Goal: Check status: Check status

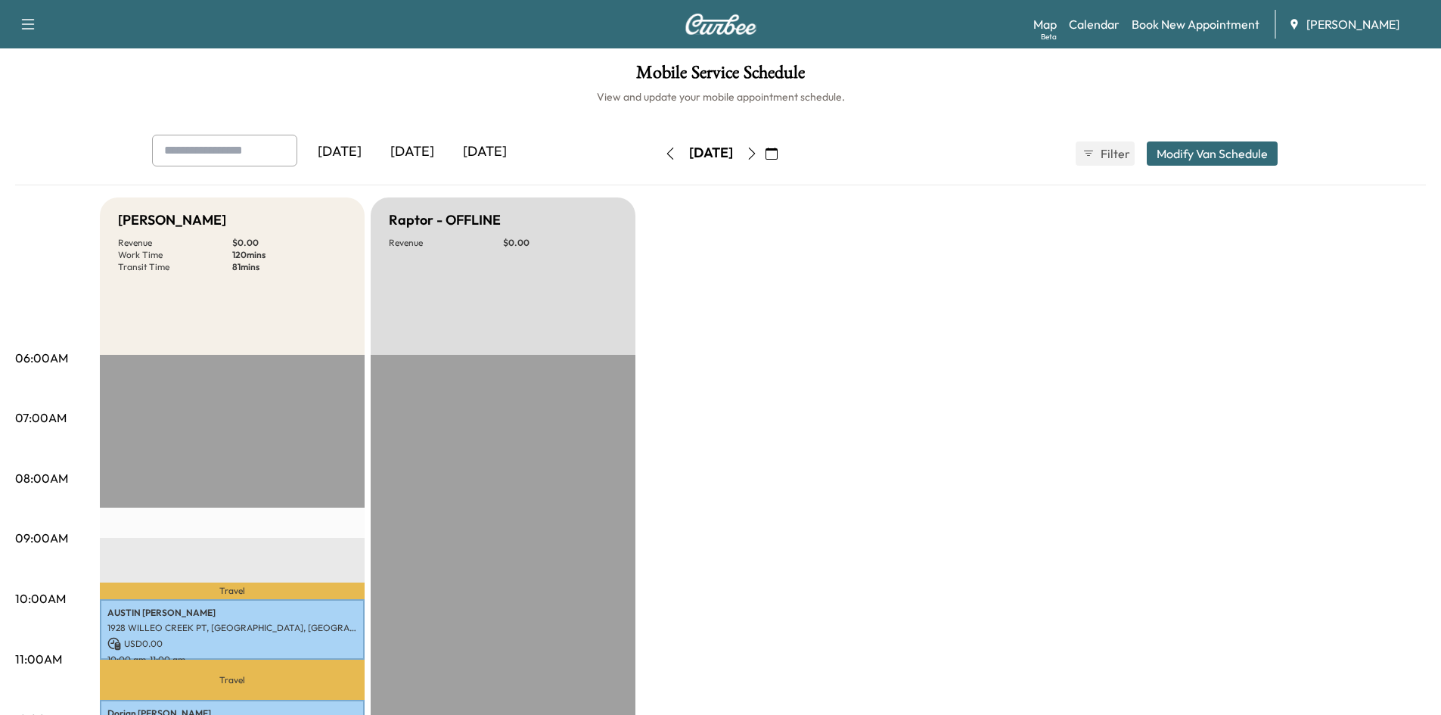
click at [758, 151] on icon "button" at bounding box center [752, 154] width 12 height 12
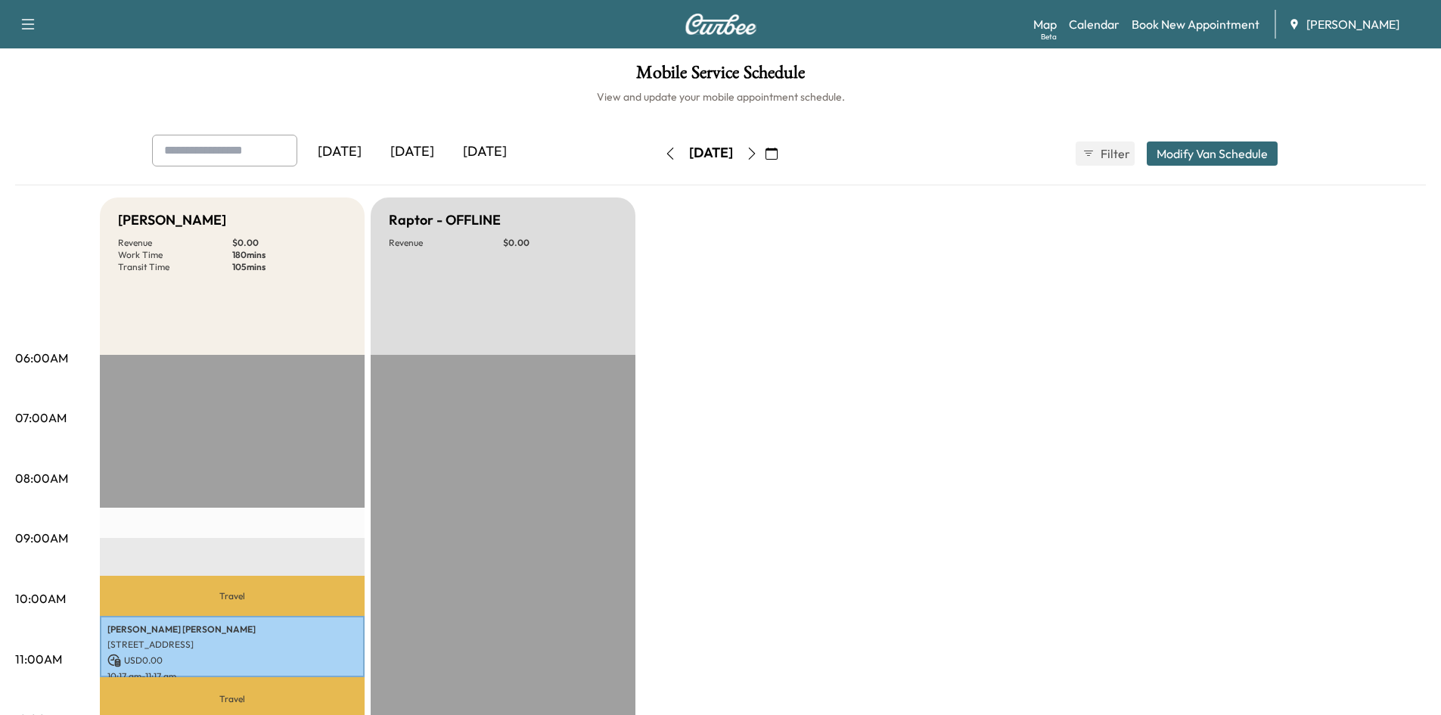
click at [758, 151] on icon "button" at bounding box center [752, 154] width 12 height 12
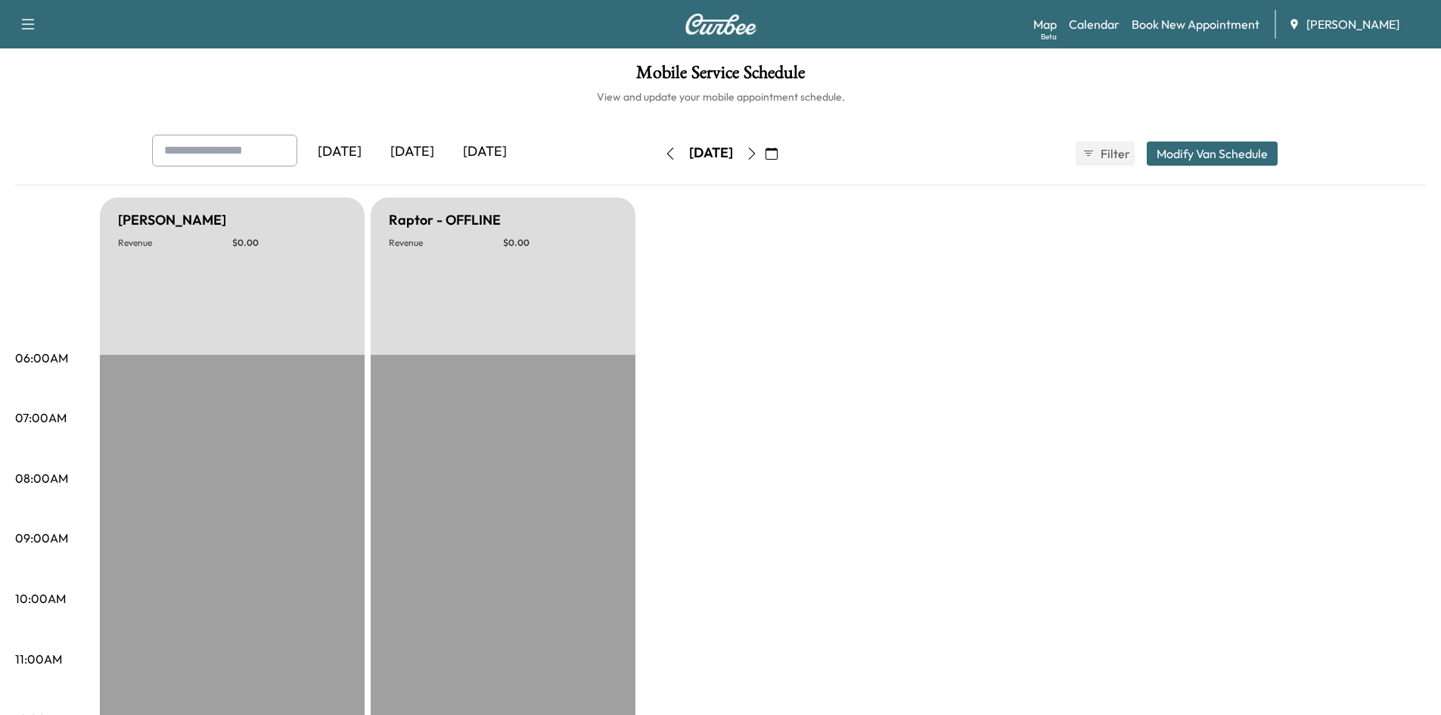
click at [758, 151] on icon "button" at bounding box center [752, 154] width 12 height 12
click at [758, 150] on icon "button" at bounding box center [752, 154] width 12 height 12
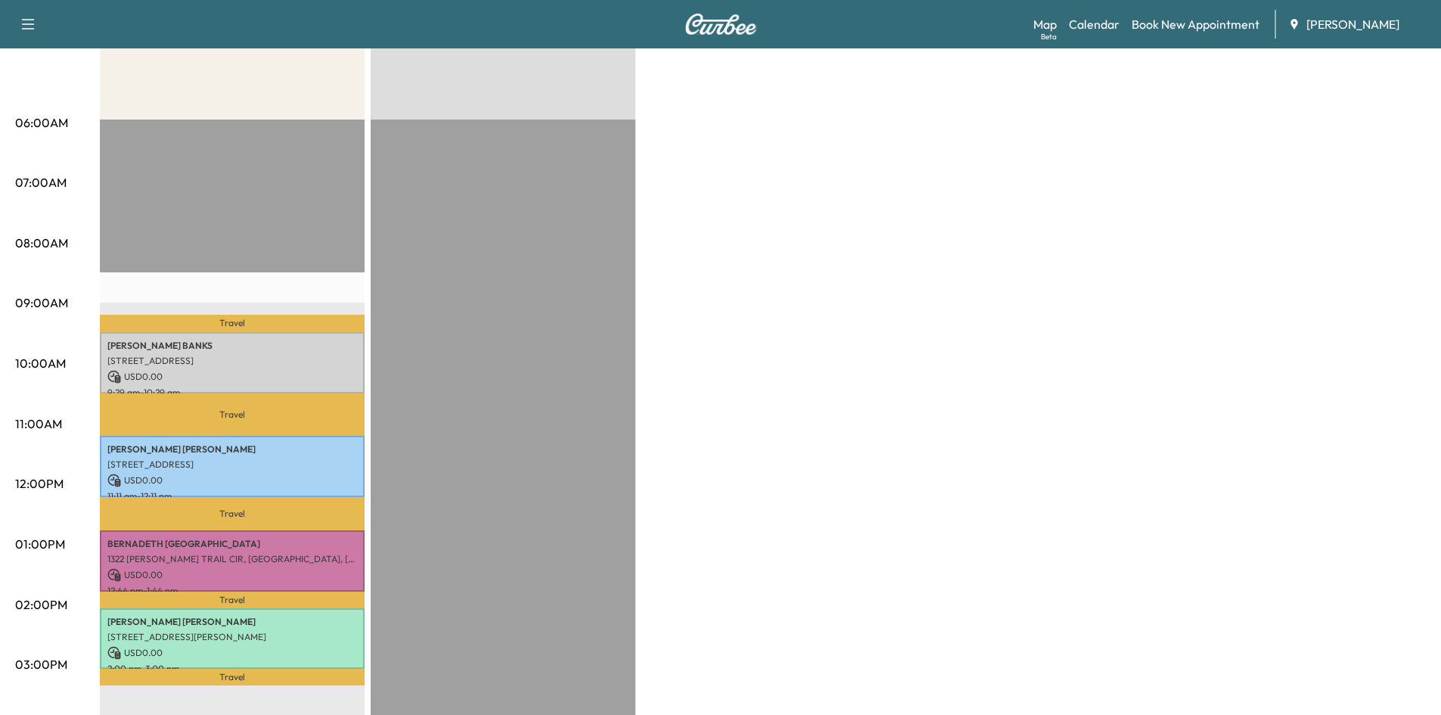
scroll to position [263, 0]
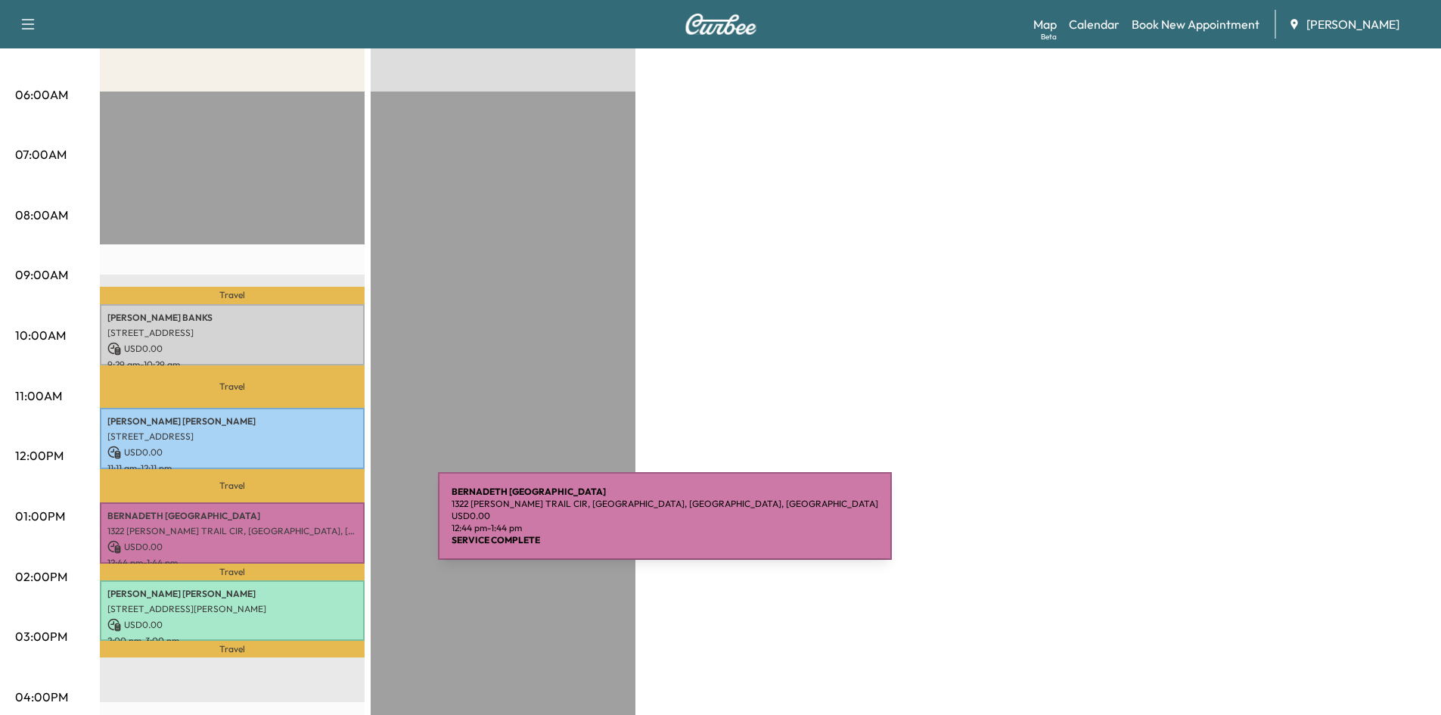
click at [325, 525] on p "1322 [PERSON_NAME] TRAIL CIR, [GEOGRAPHIC_DATA], [GEOGRAPHIC_DATA], [GEOGRAPHIC…" at bounding box center [232, 531] width 250 height 12
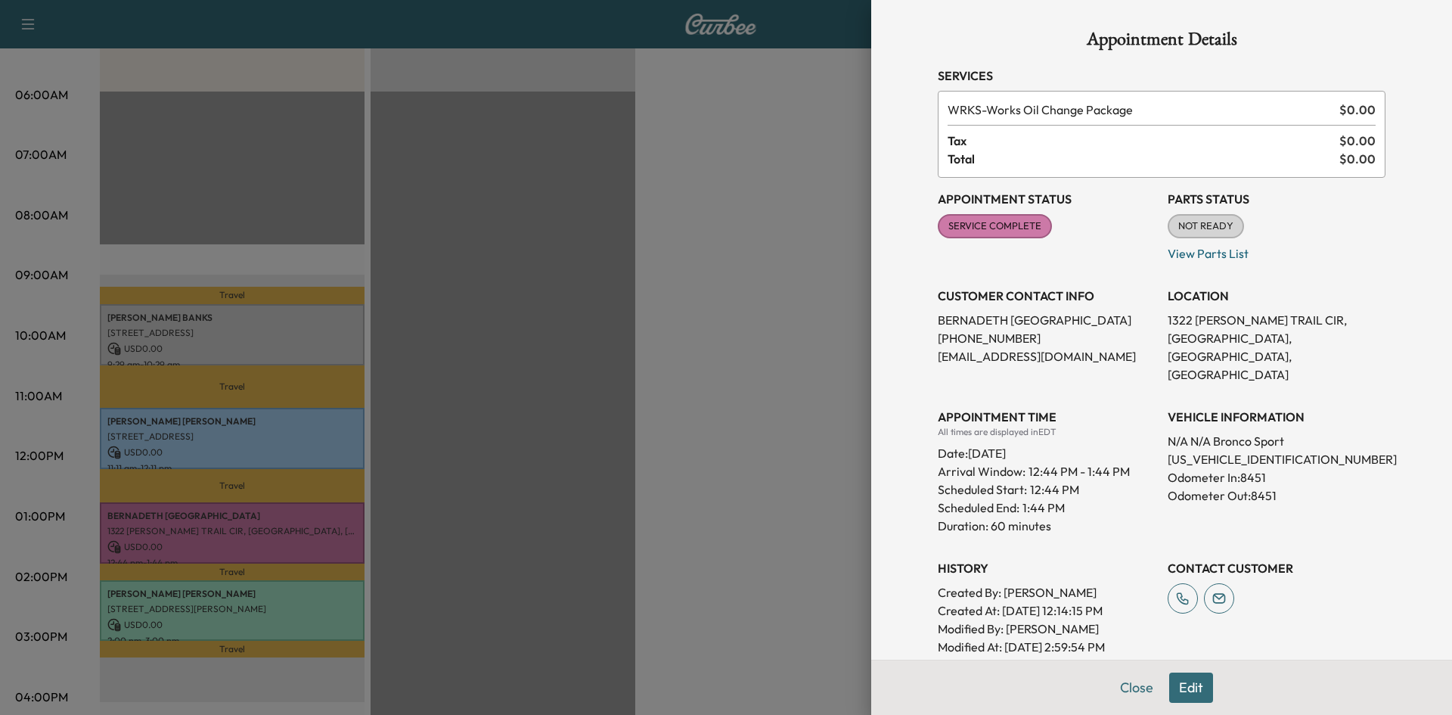
click at [1114, 686] on button "Close" at bounding box center [1136, 687] width 53 height 30
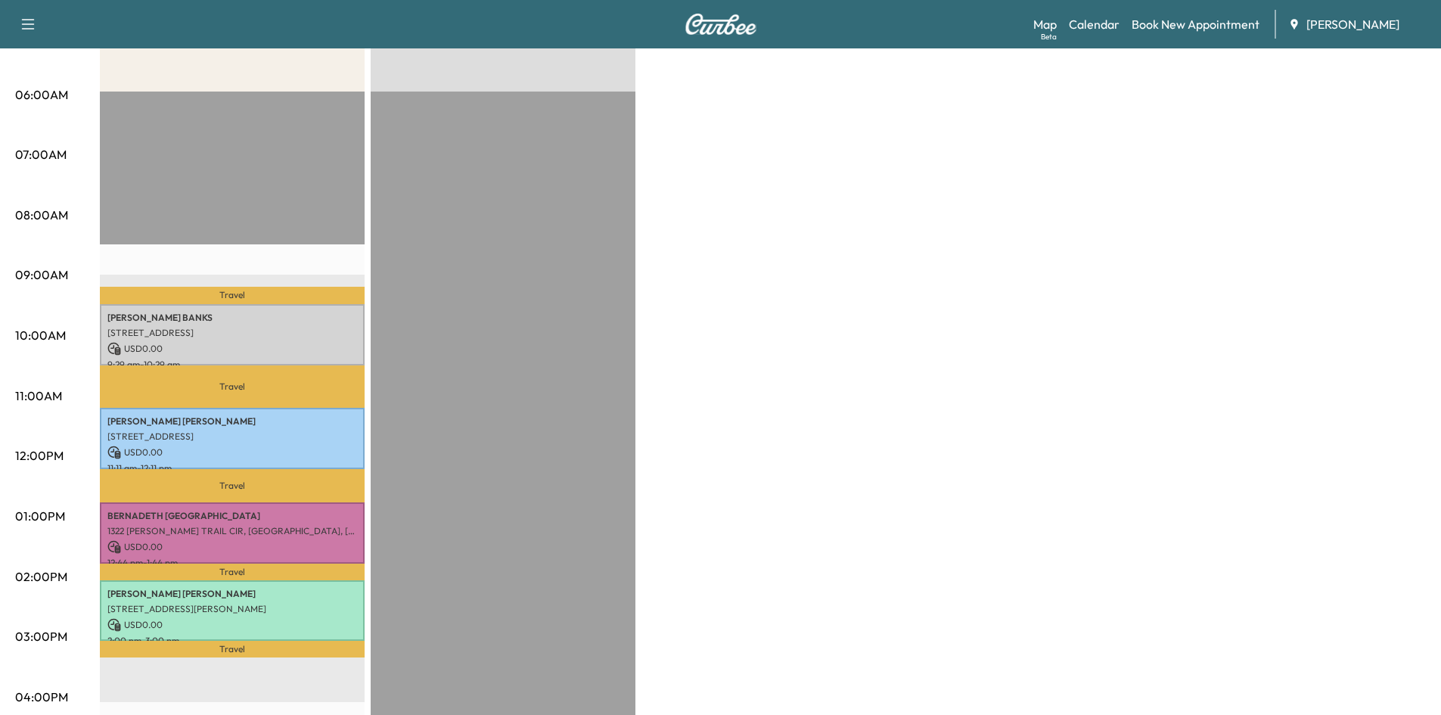
scroll to position [0, 0]
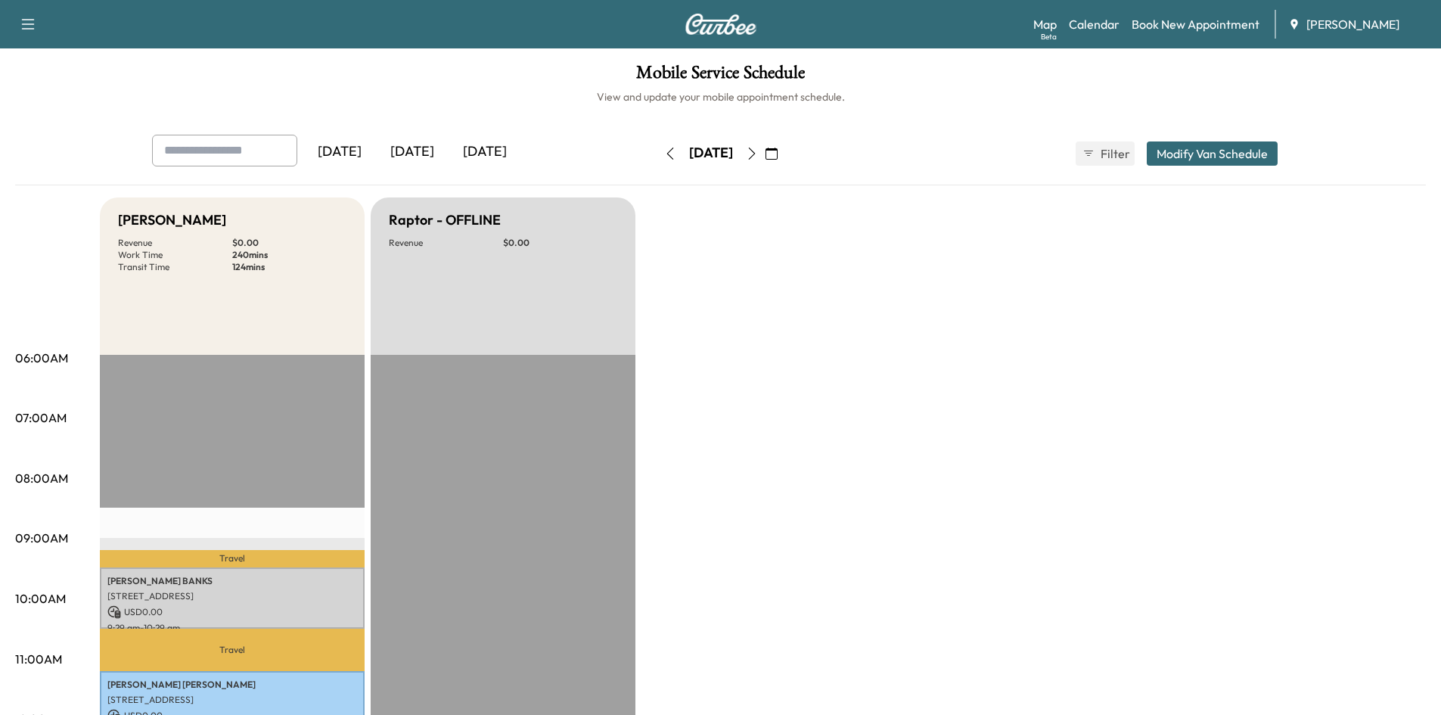
click at [758, 151] on icon "button" at bounding box center [752, 154] width 12 height 12
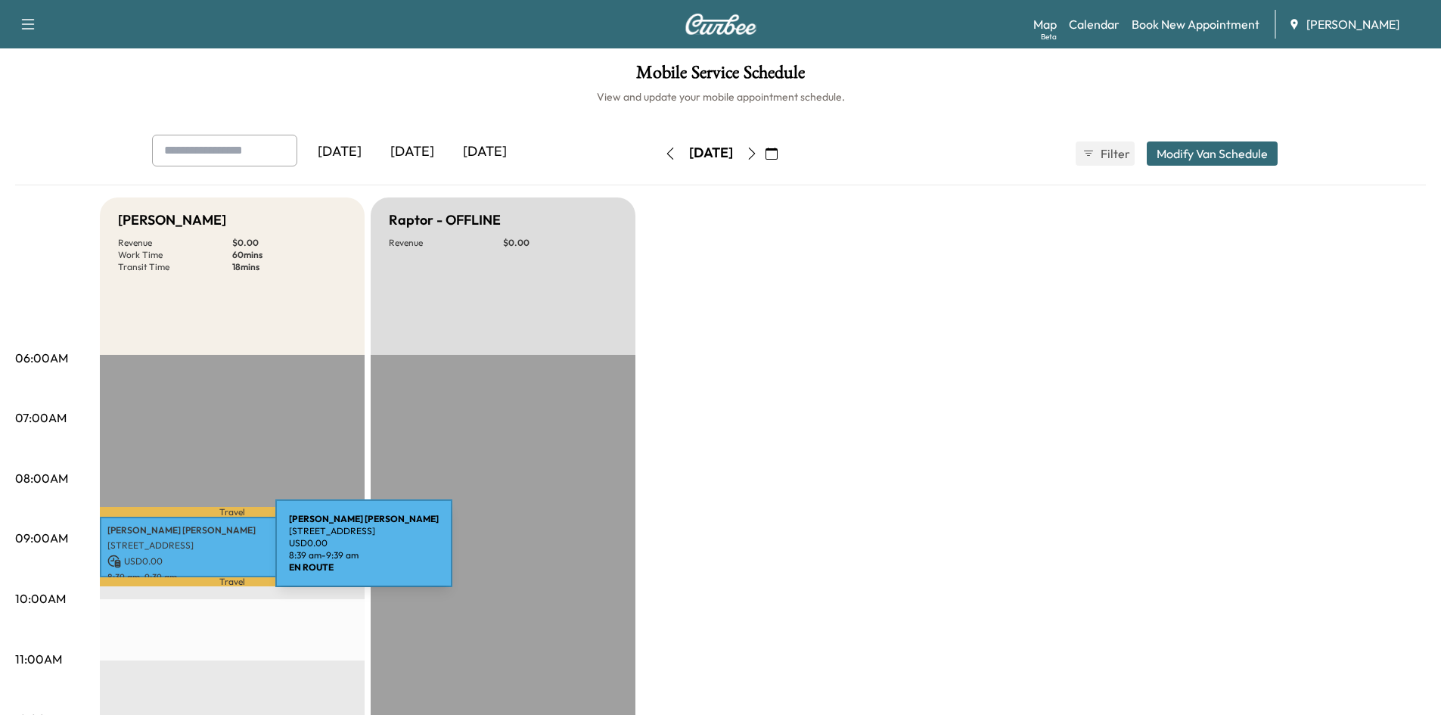
click at [162, 554] on p "USD 0.00" at bounding box center [232, 561] width 250 height 14
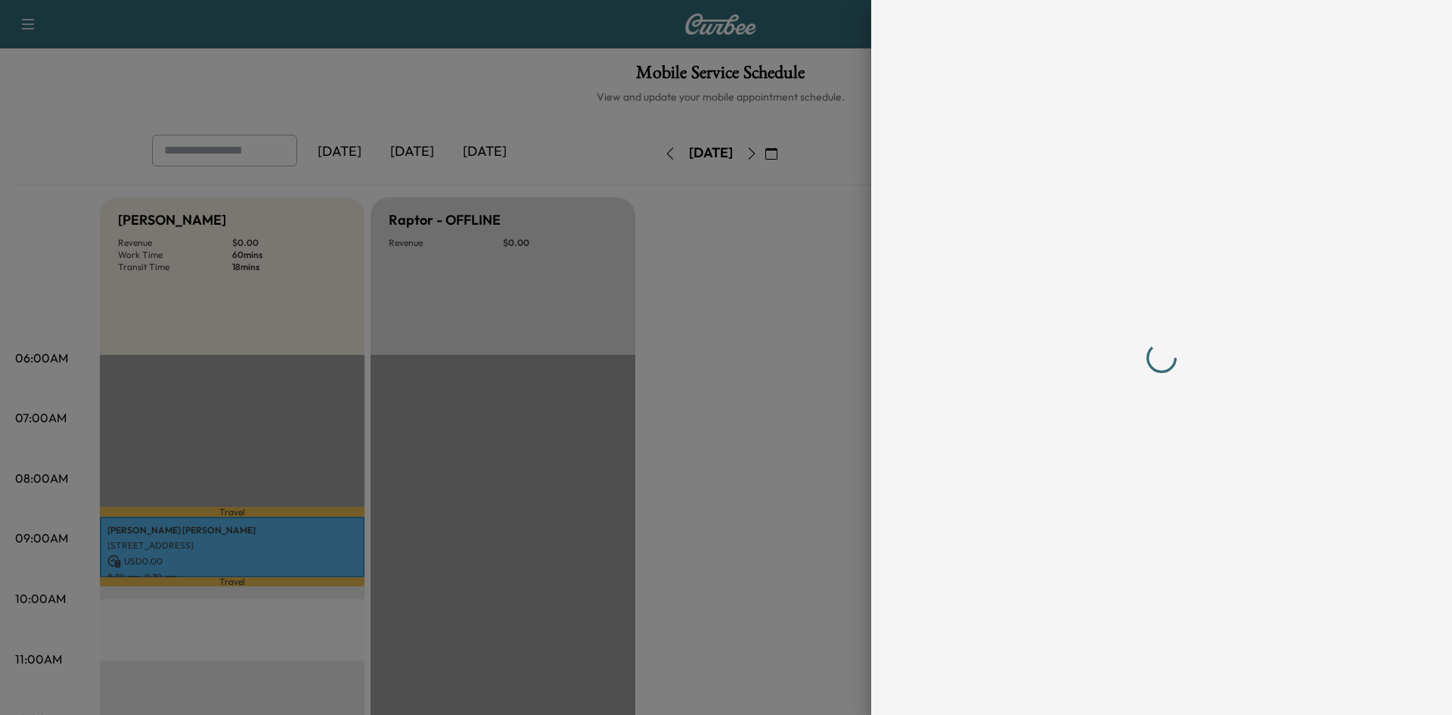
click at [162, 552] on div at bounding box center [726, 357] width 1452 height 715
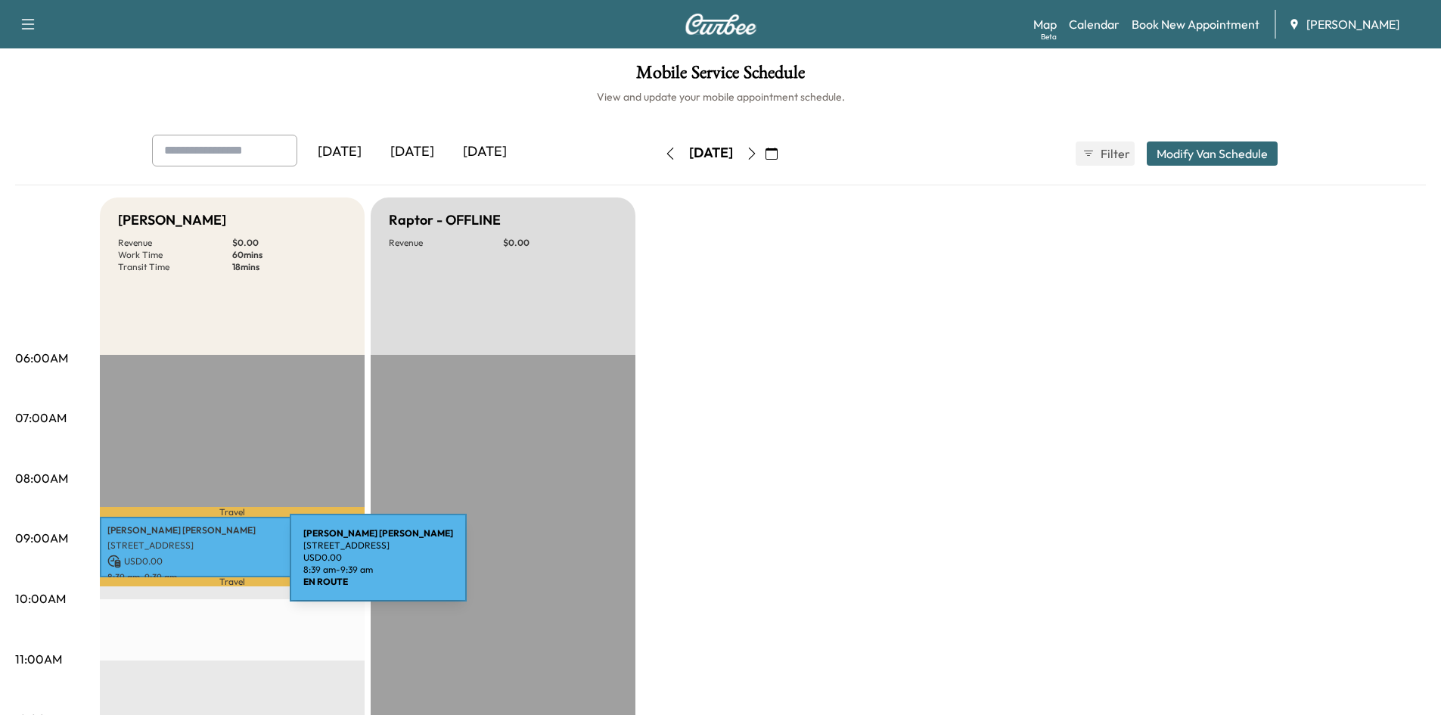
click at [176, 565] on p "USD 0.00" at bounding box center [232, 561] width 250 height 14
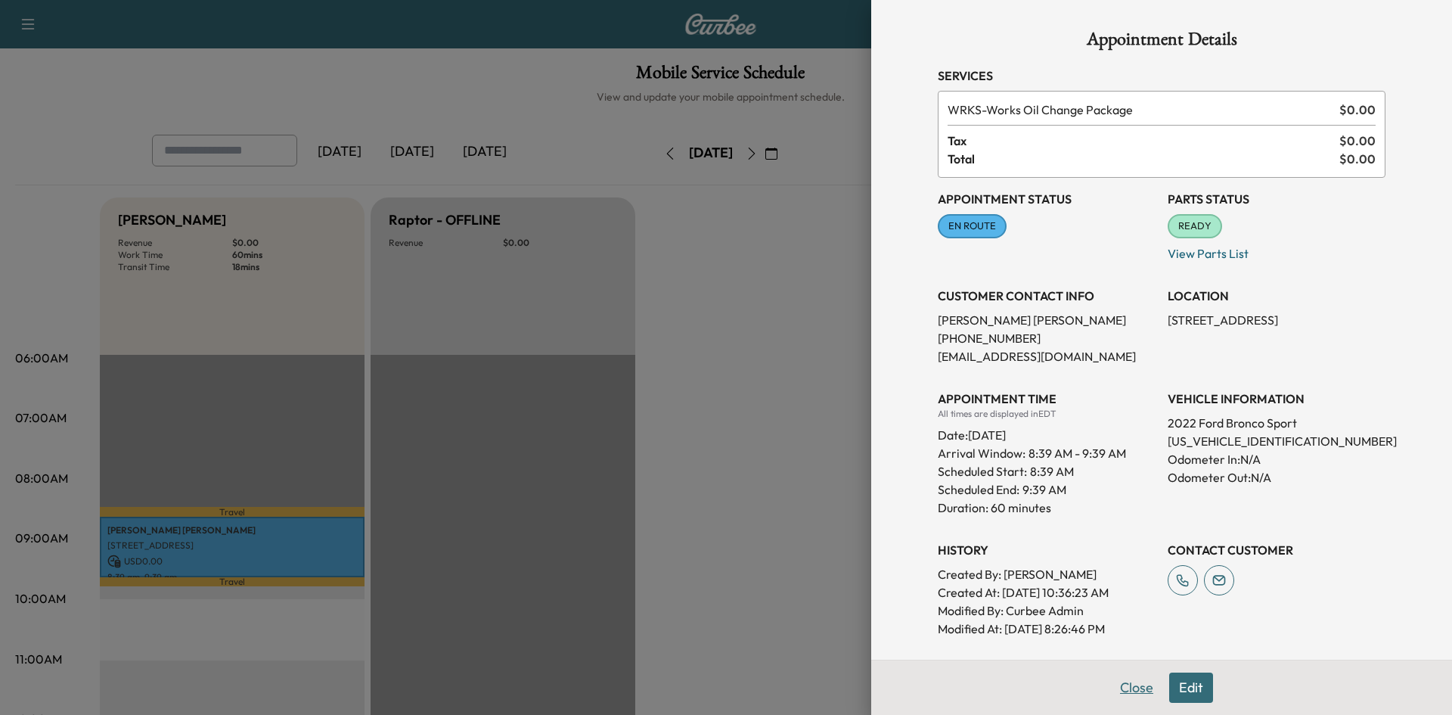
click at [1127, 691] on button "Close" at bounding box center [1136, 687] width 53 height 30
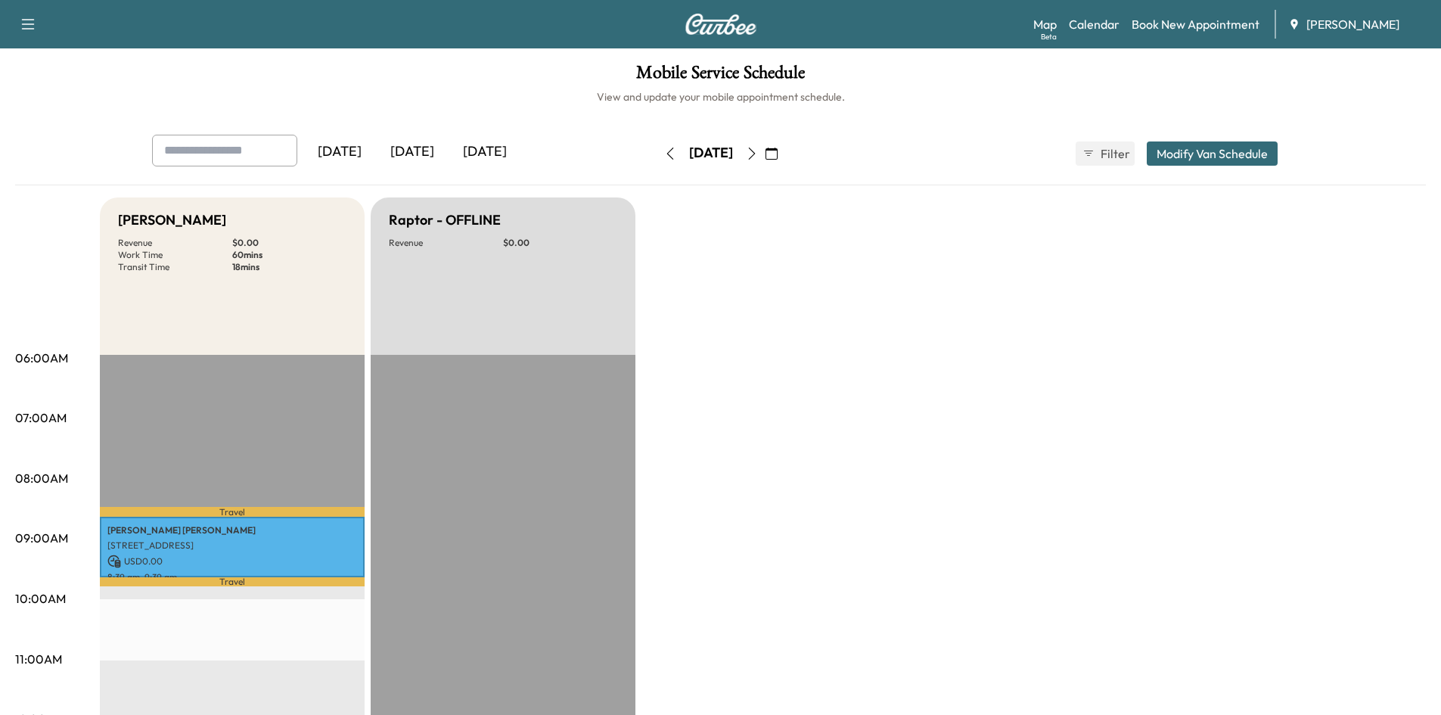
click at [758, 151] on icon "button" at bounding box center [752, 154] width 12 height 12
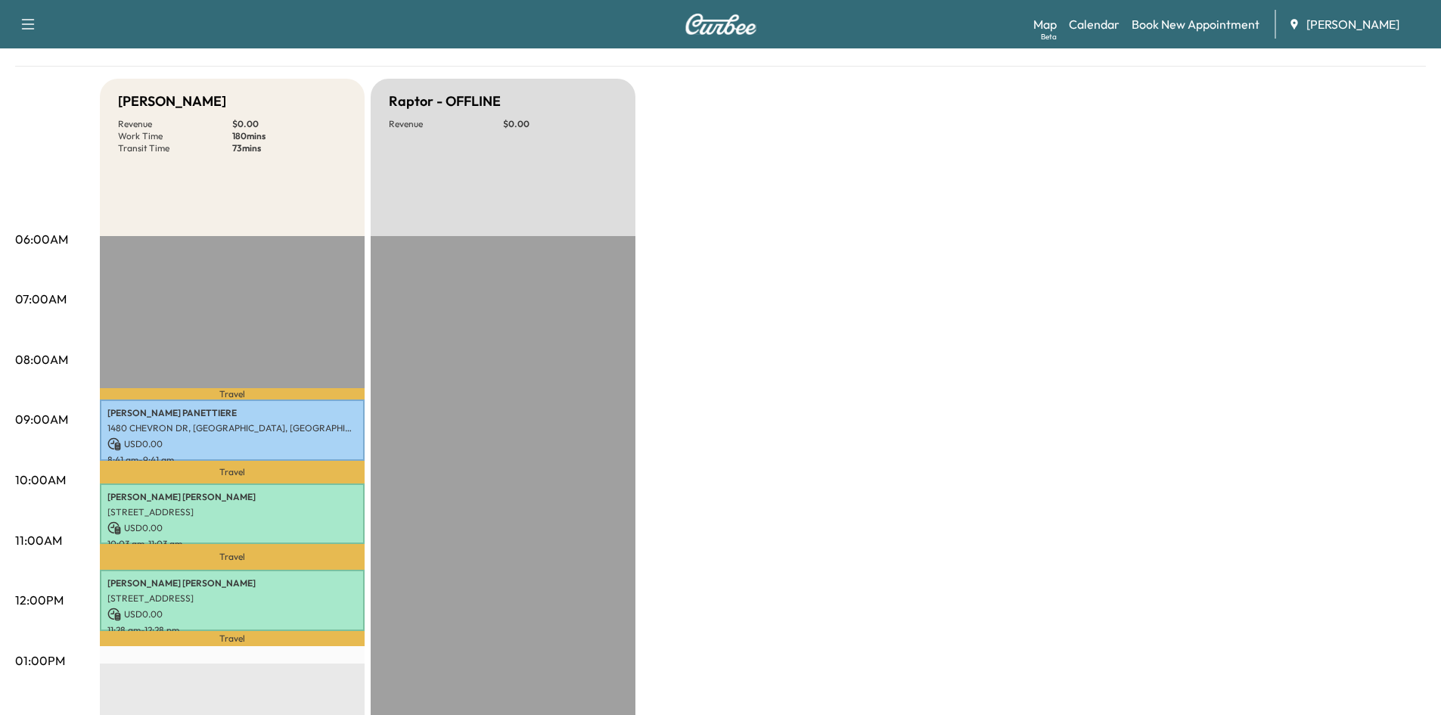
scroll to position [135, 0]
